Goal: Check status: Check status

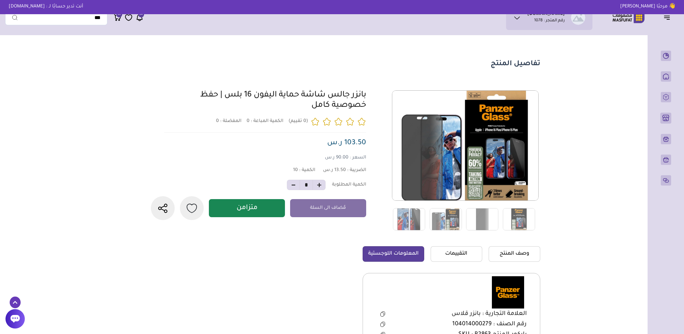
scroll to position [36, 0]
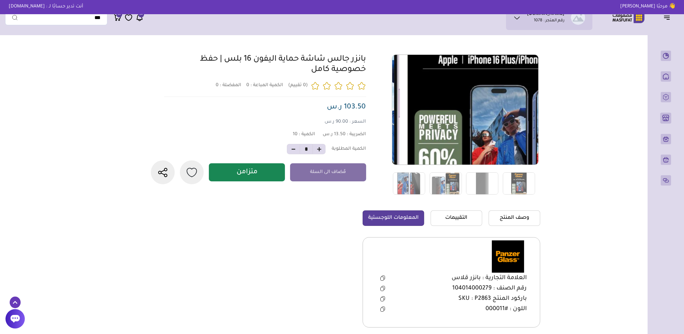
click at [484, 111] on img at bounding box center [465, 109] width 146 height 146
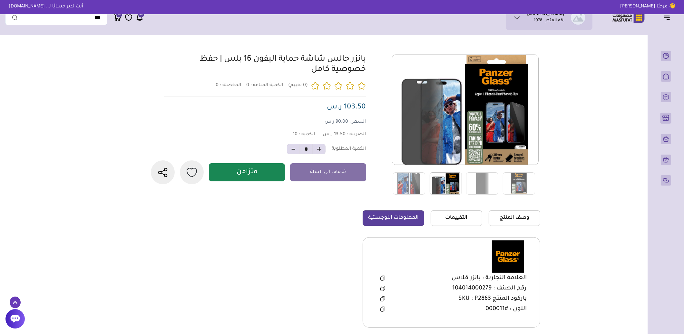
click at [455, 186] on img at bounding box center [446, 183] width 32 height 22
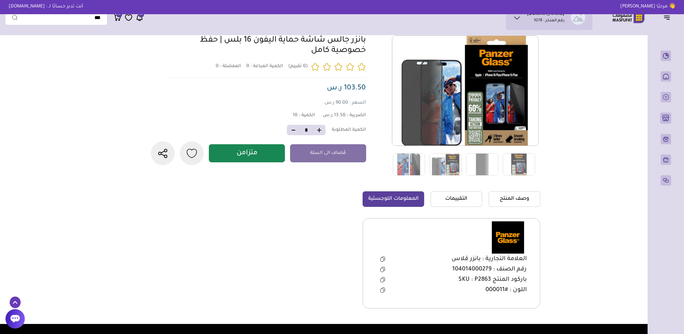
scroll to position [19, 0]
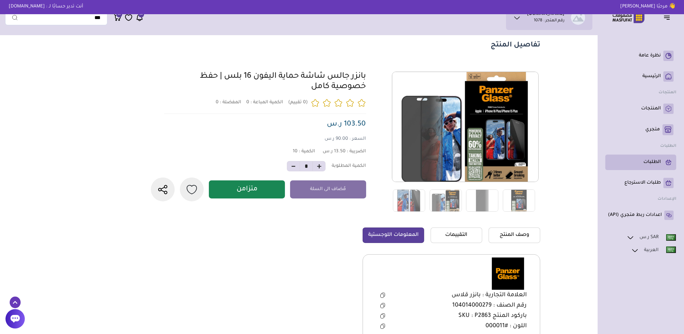
click at [650, 162] on p "الطلبات" at bounding box center [651, 162] width 17 height 6
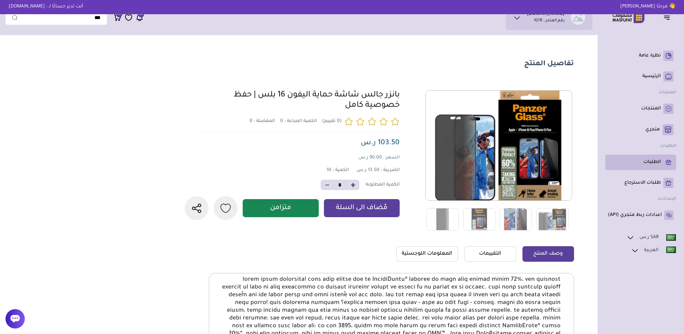
click at [653, 161] on p "الطلبات" at bounding box center [651, 162] width 17 height 6
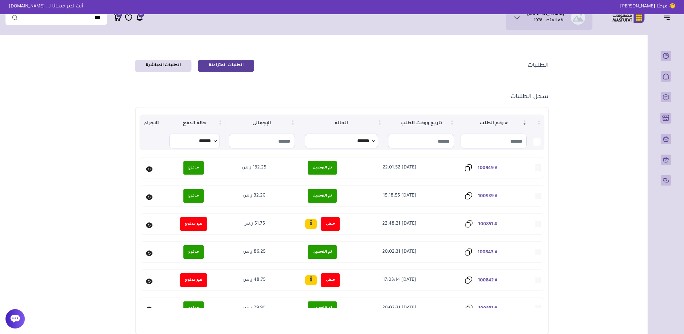
click at [180, 66] on link "الطلبات المباشرة" at bounding box center [163, 66] width 56 height 12
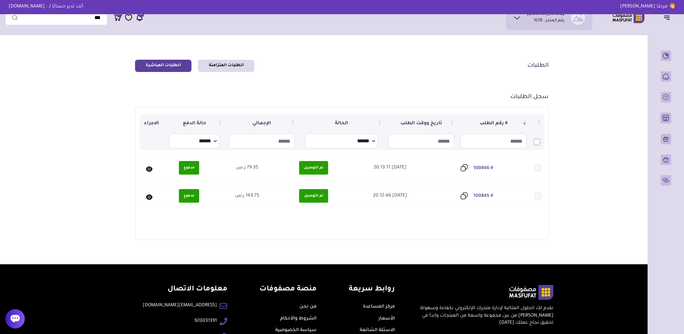
click at [480, 194] on link "# 100845" at bounding box center [483, 195] width 20 height 5
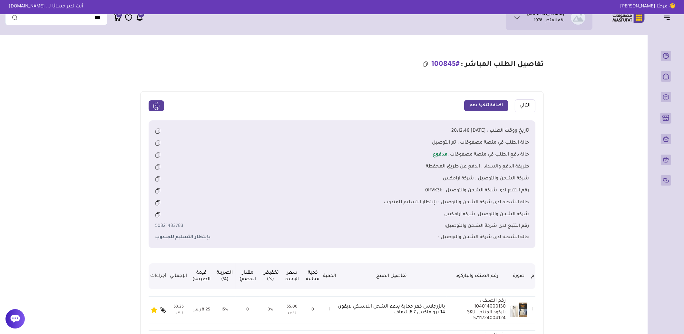
click at [150, 105] on link at bounding box center [156, 105] width 15 height 11
